Goal: Check status: Check status

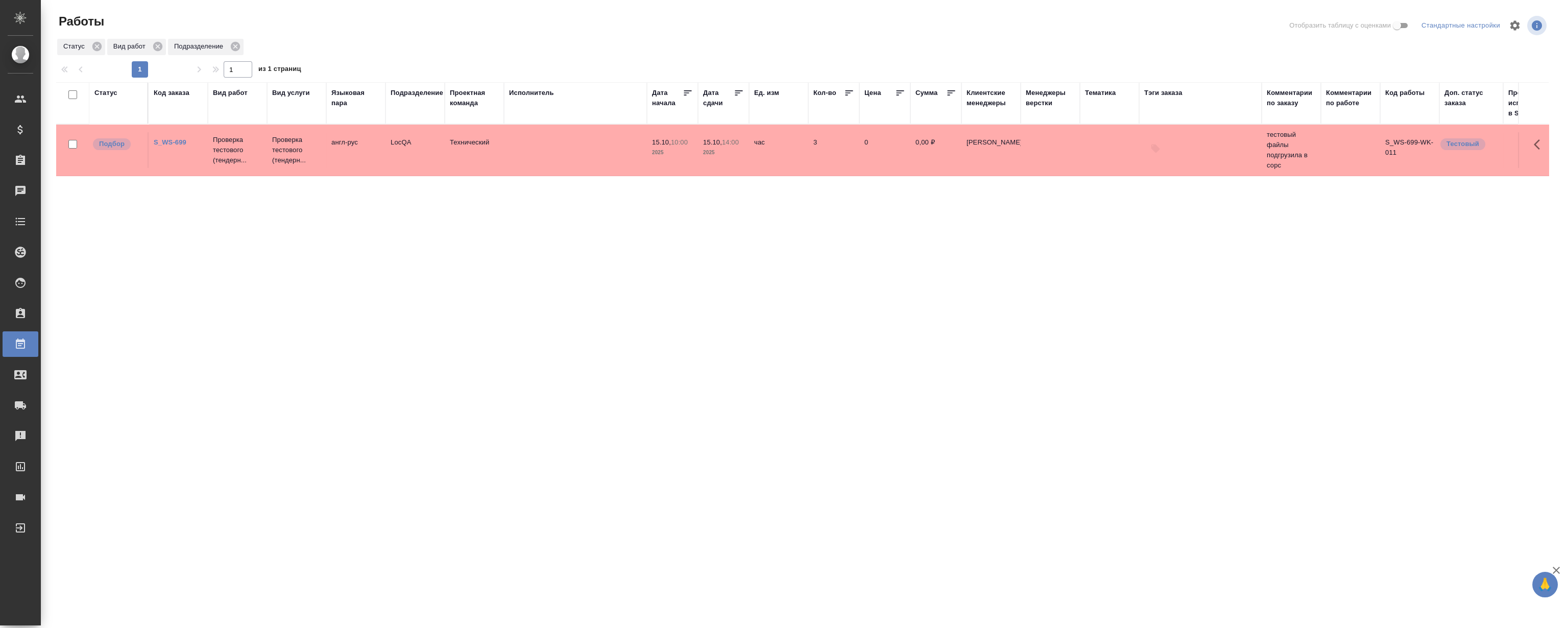
click at [169, 141] on link "S_WS-699" at bounding box center [169, 142] width 33 height 8
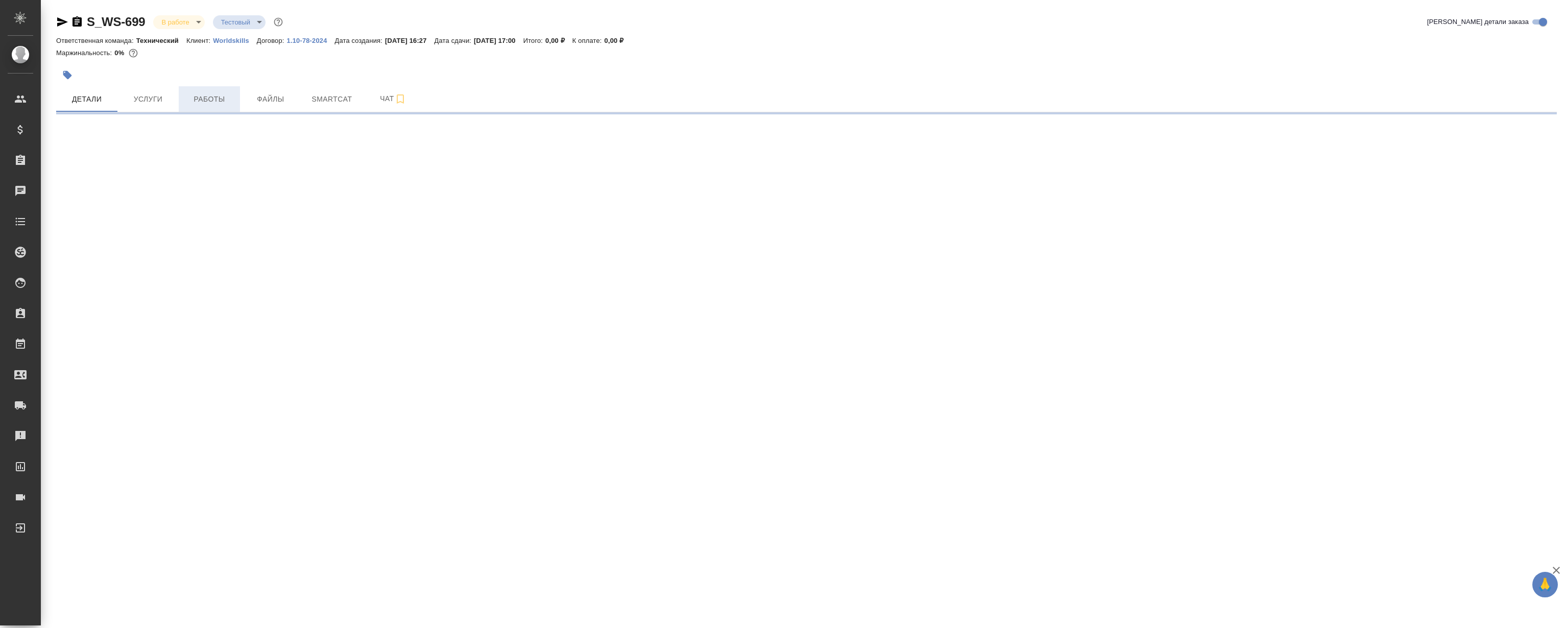
select select "RU"
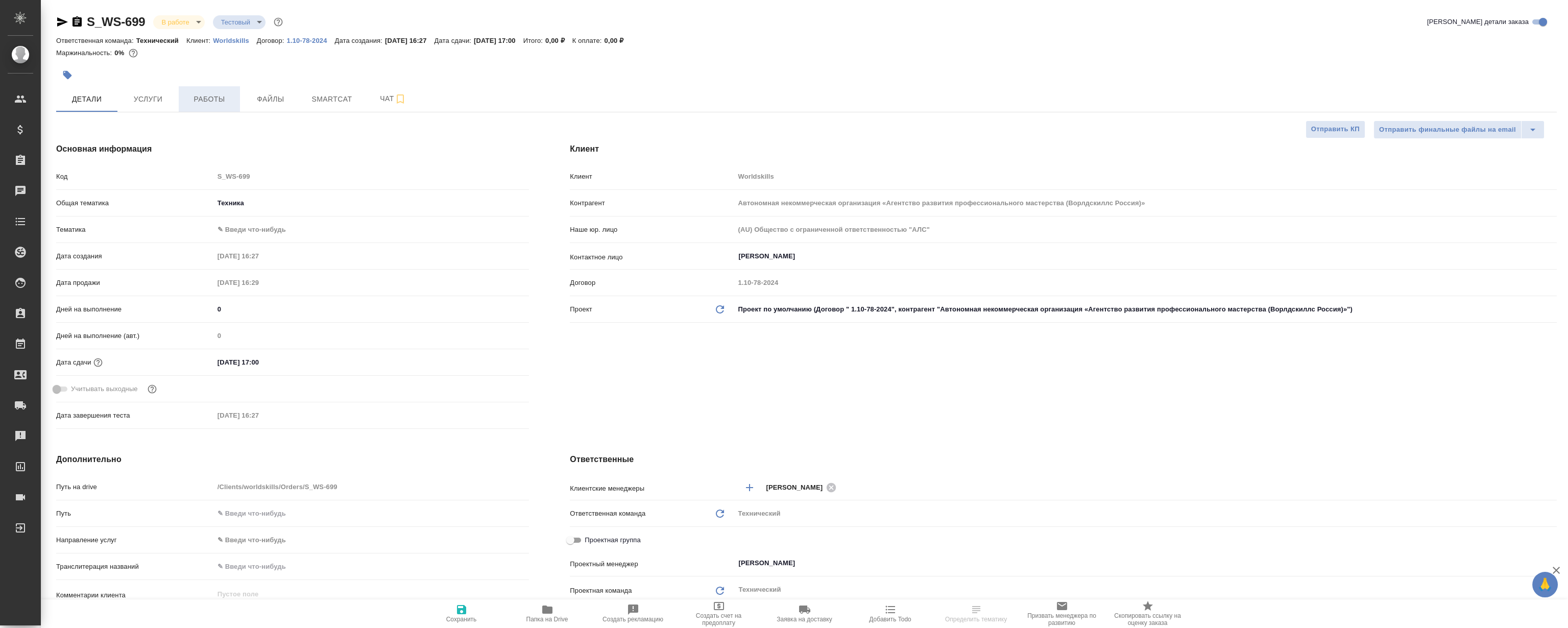
click at [207, 107] on button "Работы" at bounding box center [209, 99] width 61 height 25
type textarea "x"
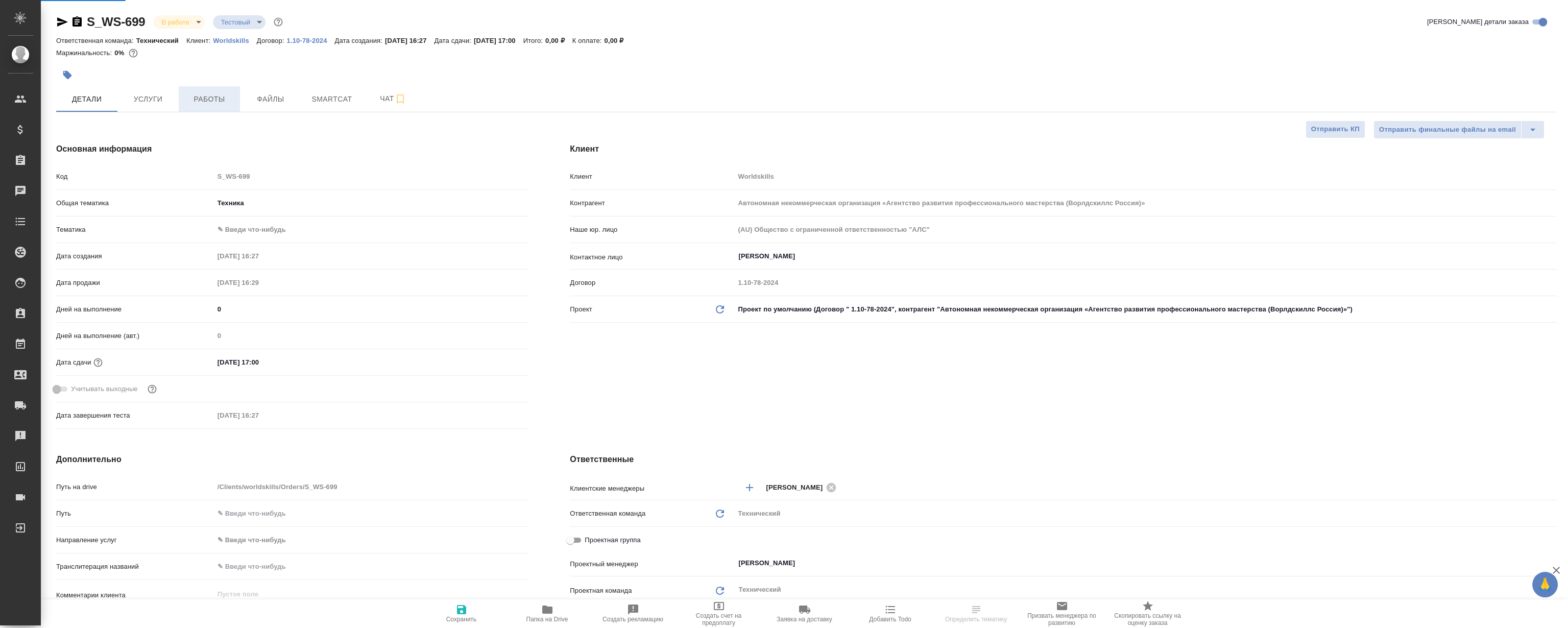
type textarea "x"
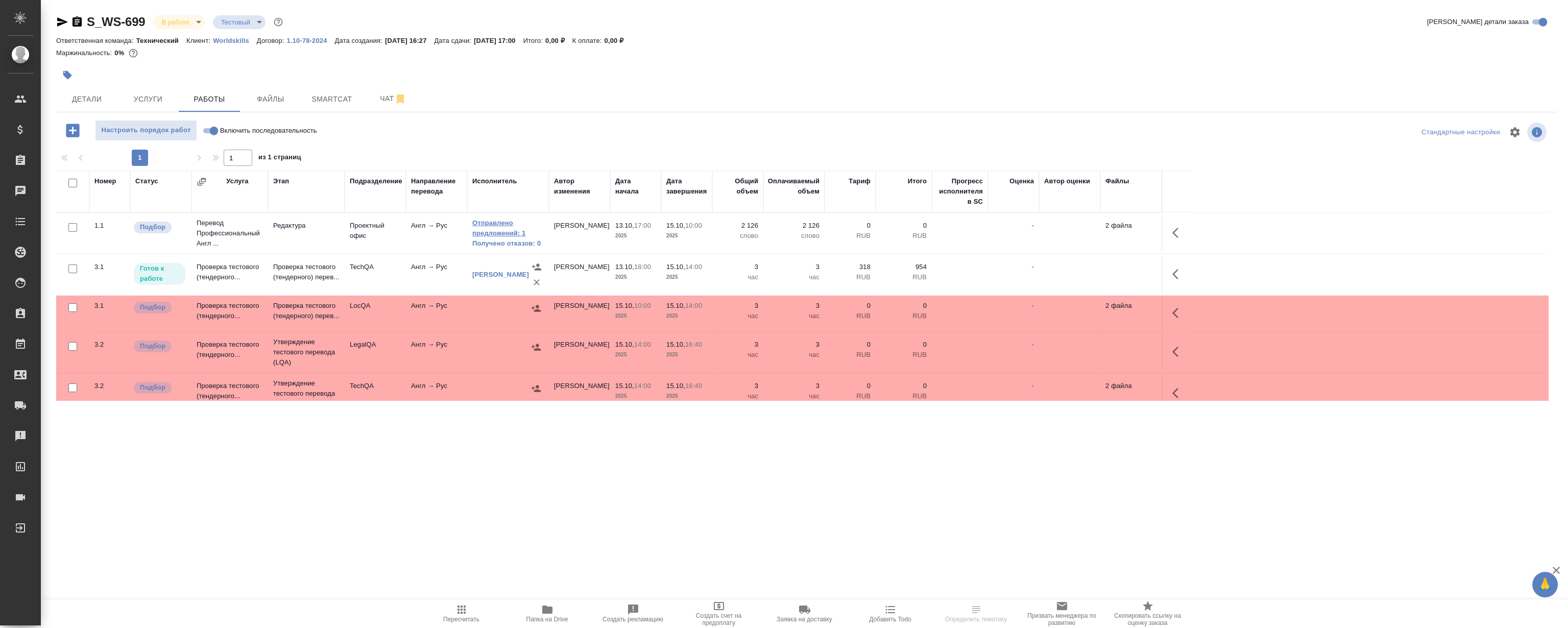
click at [487, 232] on link "Отправлено предложений: 1" at bounding box center [508, 228] width 71 height 20
